Goal: Task Accomplishment & Management: Use online tool/utility

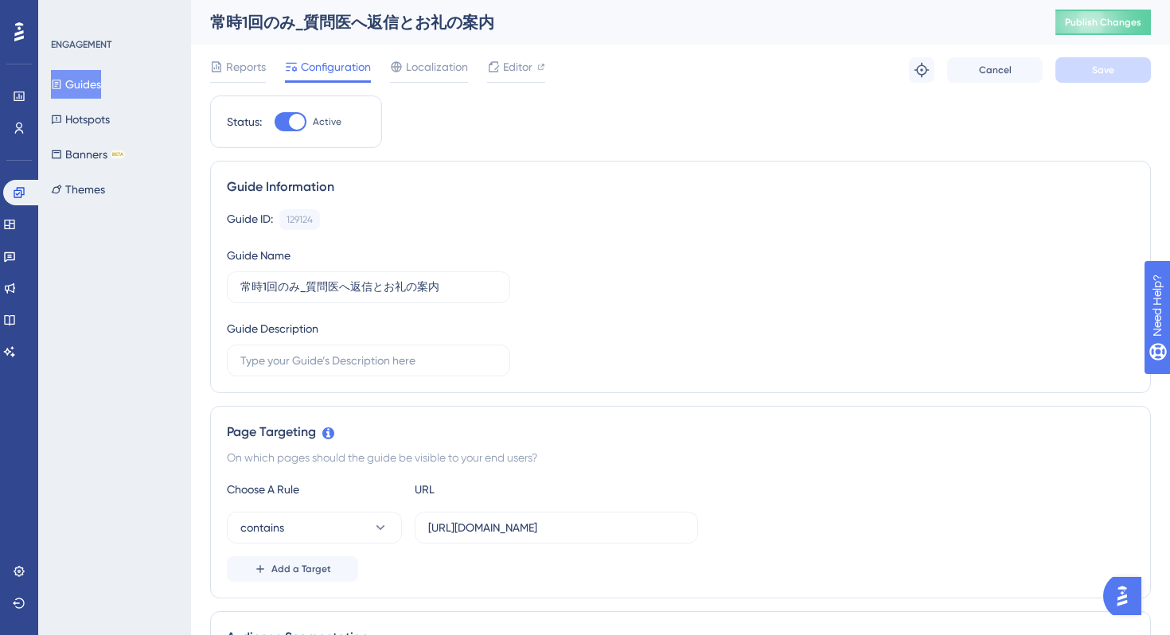
click at [503, 74] on span "Editor" at bounding box center [517, 66] width 29 height 19
click at [516, 65] on span "Editor" at bounding box center [517, 66] width 29 height 19
